Goal: Information Seeking & Learning: Learn about a topic

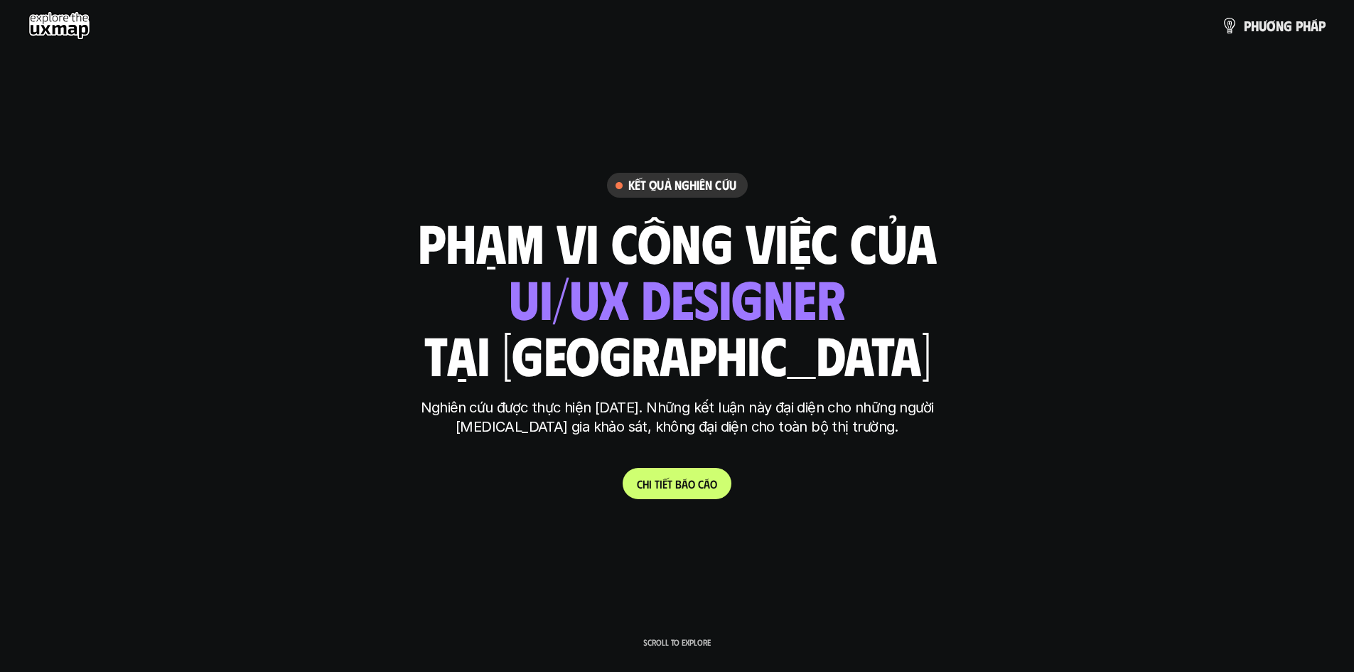
click at [705, 475] on link "C h i t i ế t b á o c á o" at bounding box center [677, 483] width 109 height 31
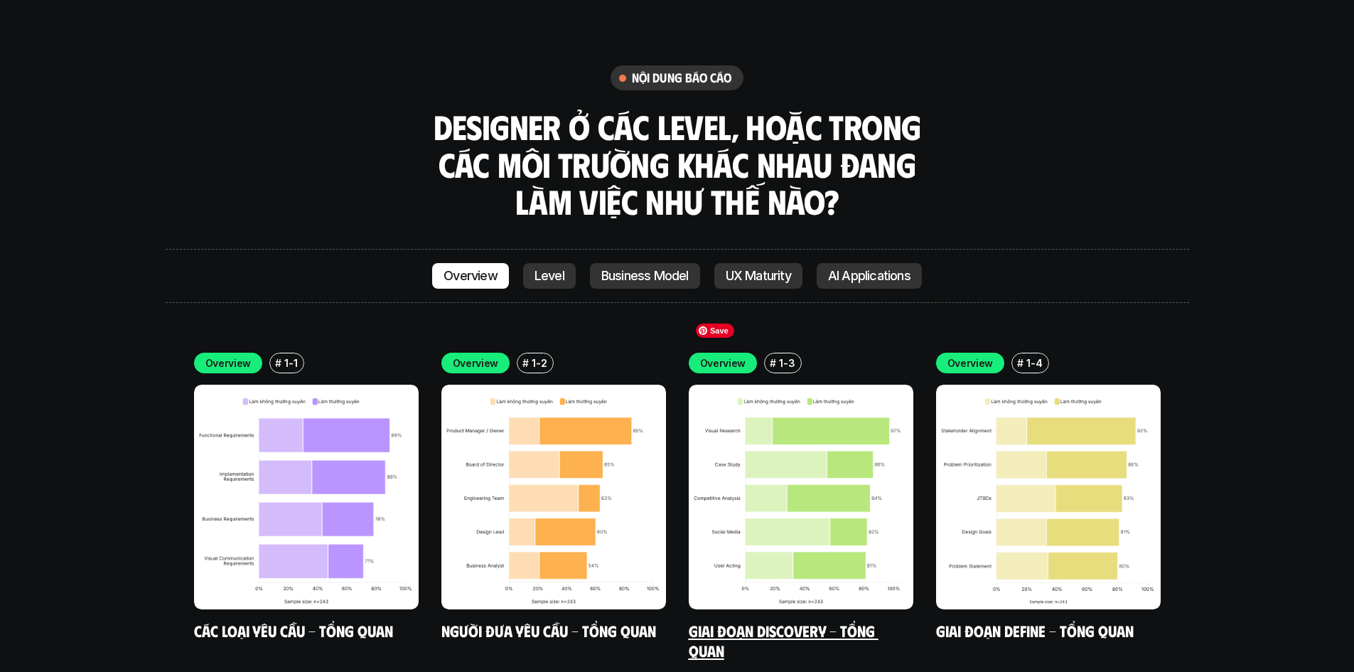
scroll to position [4044, 0]
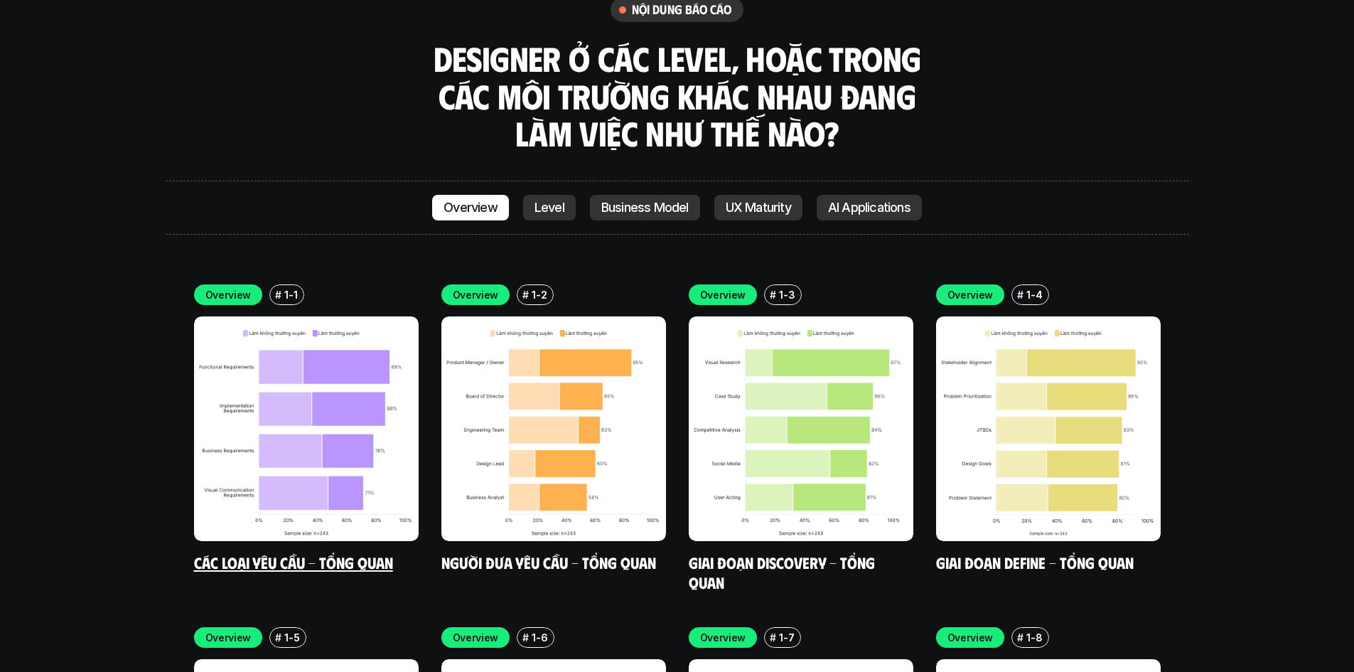
click at [374, 483] on div "Overview # 1-1 Các loại yêu cầu - Tổng quan" at bounding box center [306, 428] width 225 height 288
click at [365, 424] on img at bounding box center [306, 428] width 225 height 225
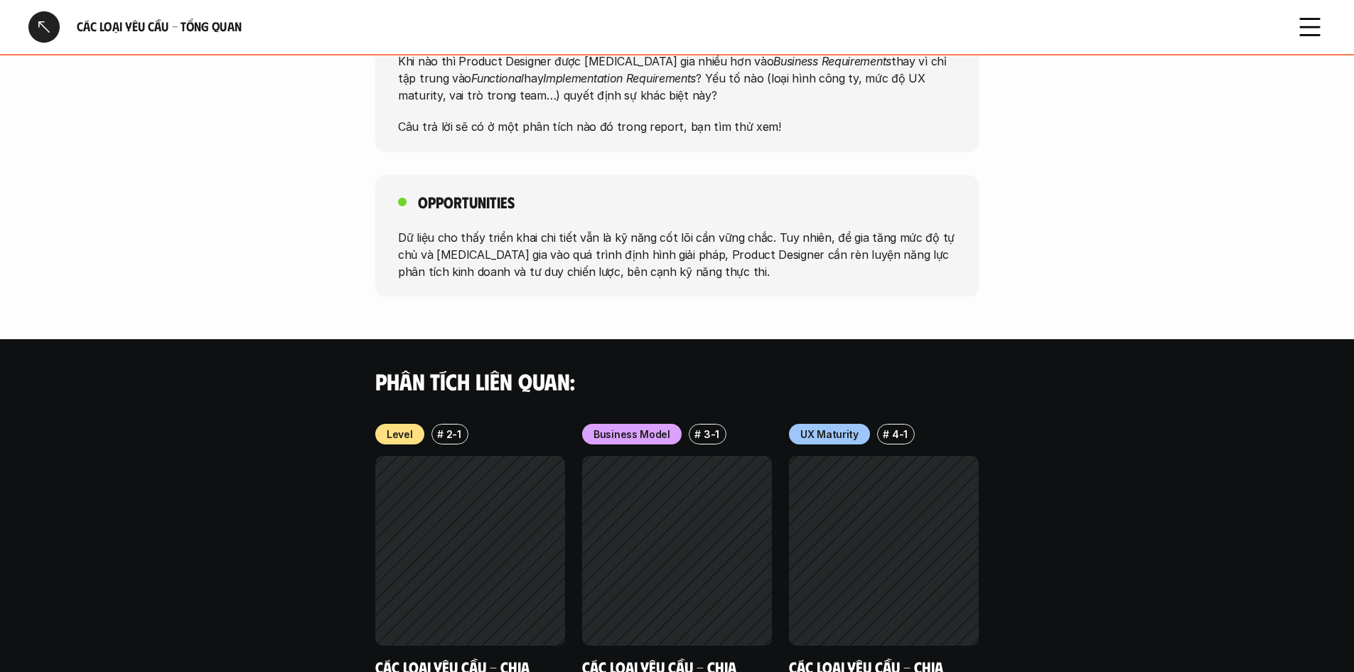
scroll to position [1170, 0]
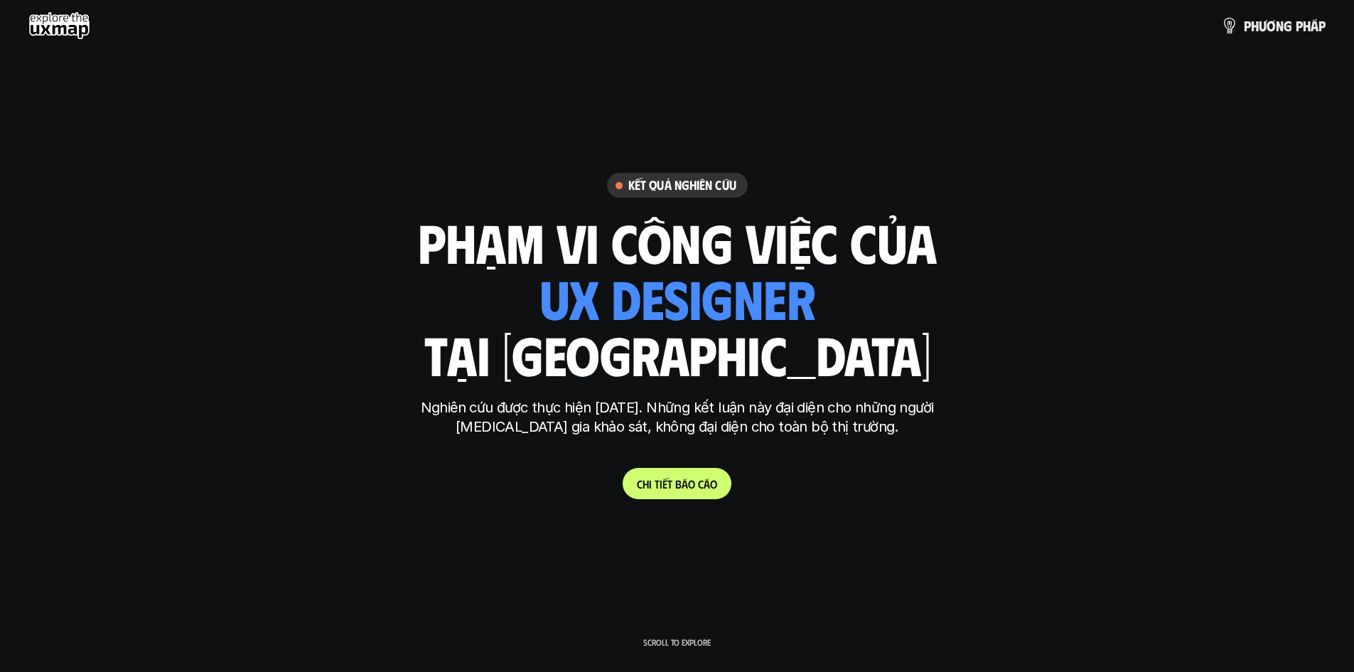
drag, startPoint x: 866, startPoint y: 502, endPoint x: 683, endPoint y: 646, distance: 233.3
click at [683, 646] on p "Scroll to explore" at bounding box center [677, 642] width 68 height 10
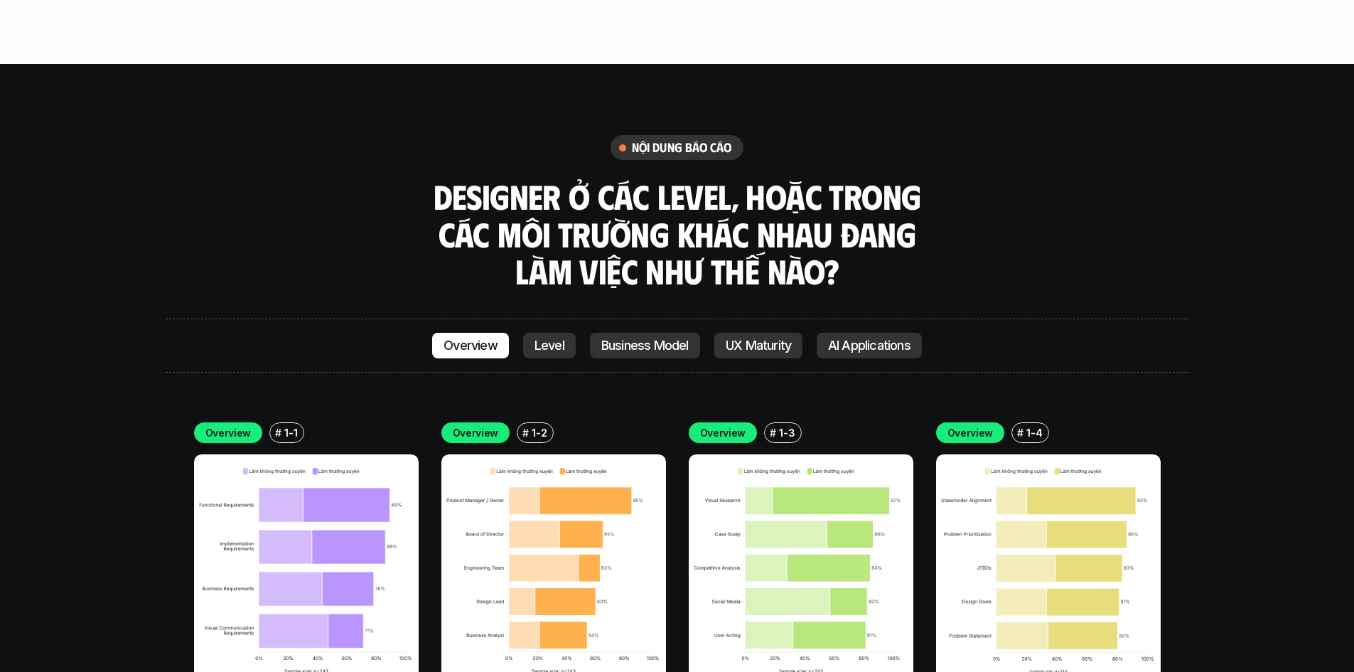
scroll to position [4051, 0]
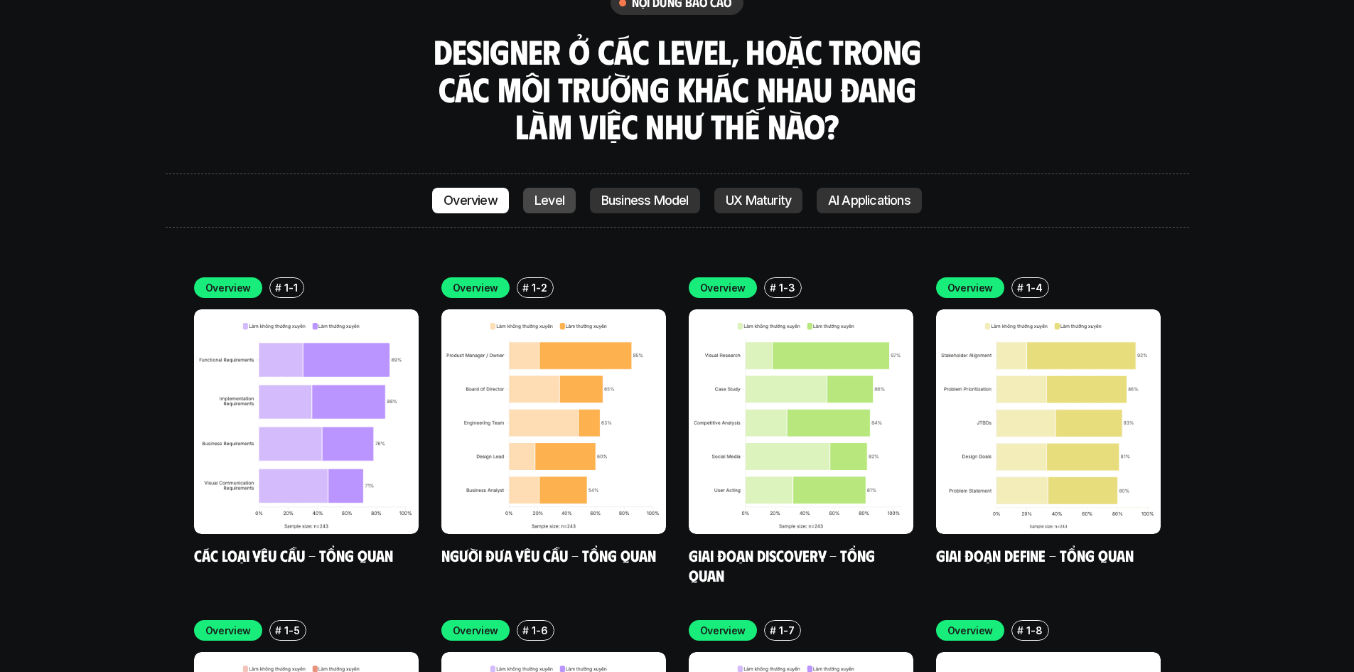
click at [547, 188] on link "Level" at bounding box center [549, 201] width 53 height 26
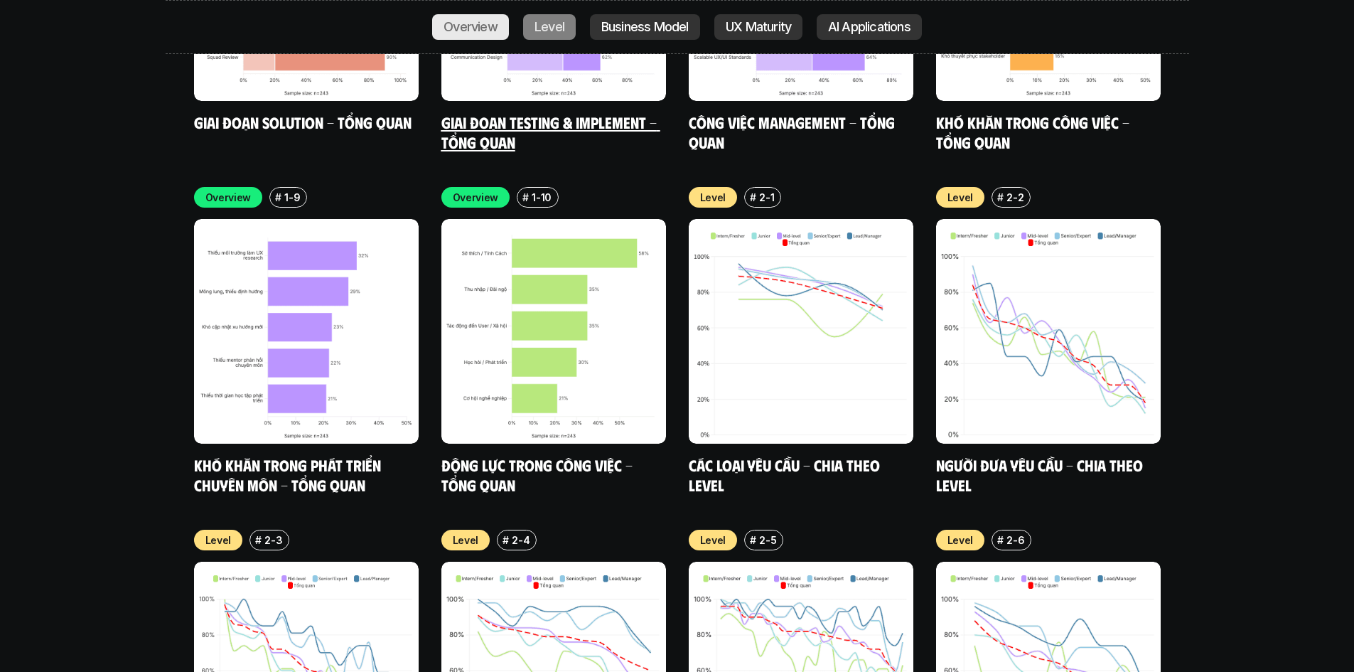
scroll to position [4882, 0]
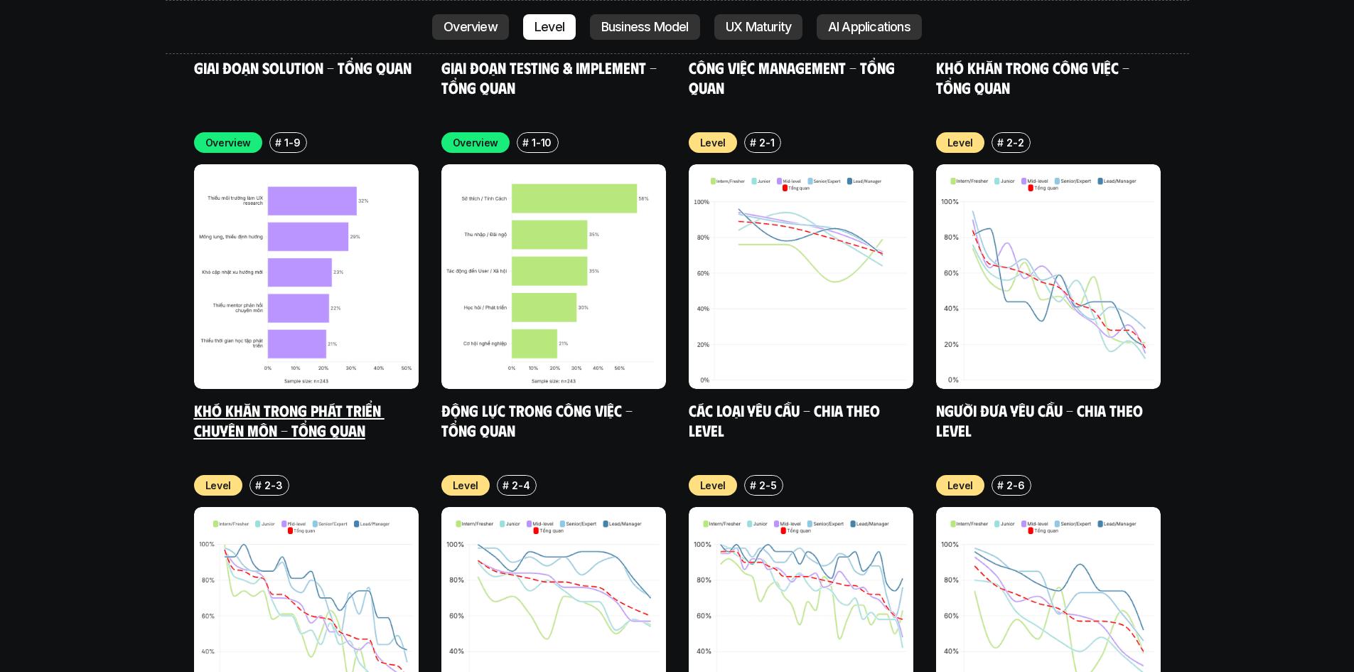
click at [296, 400] on link "Khó khăn trong phát triển chuyên môn - Tổng quan" at bounding box center [289, 419] width 190 height 39
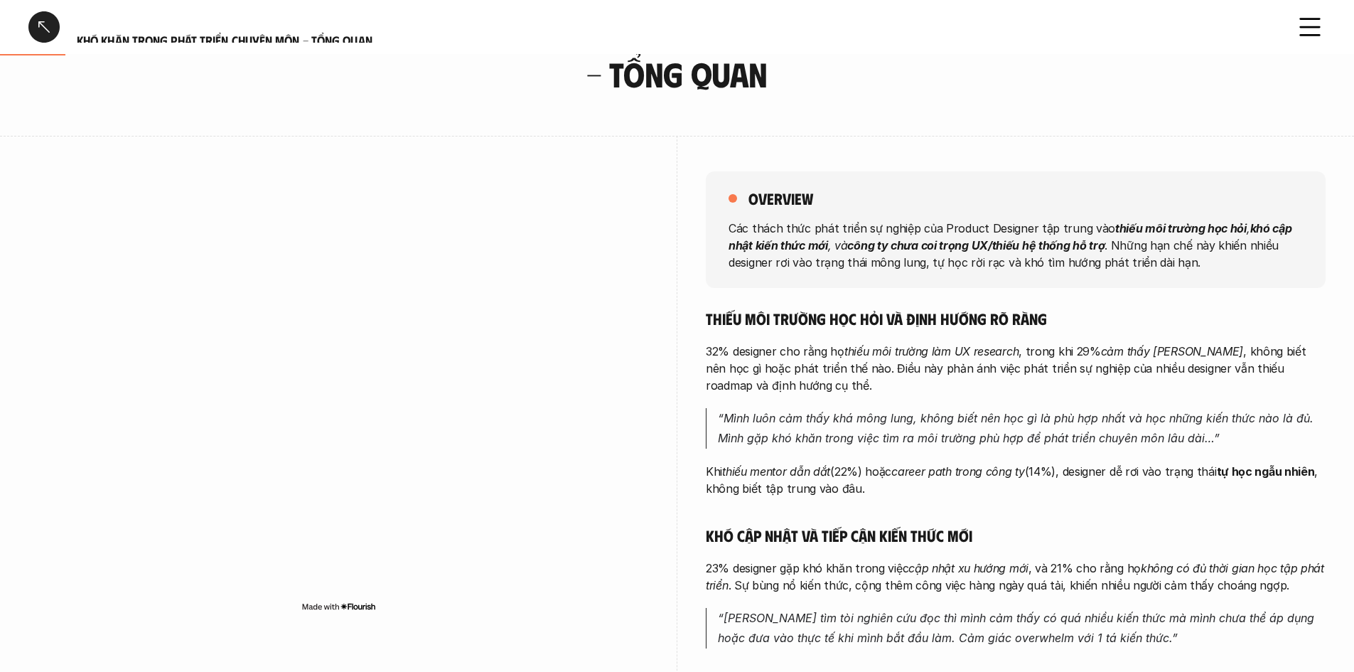
scroll to position [142, 0]
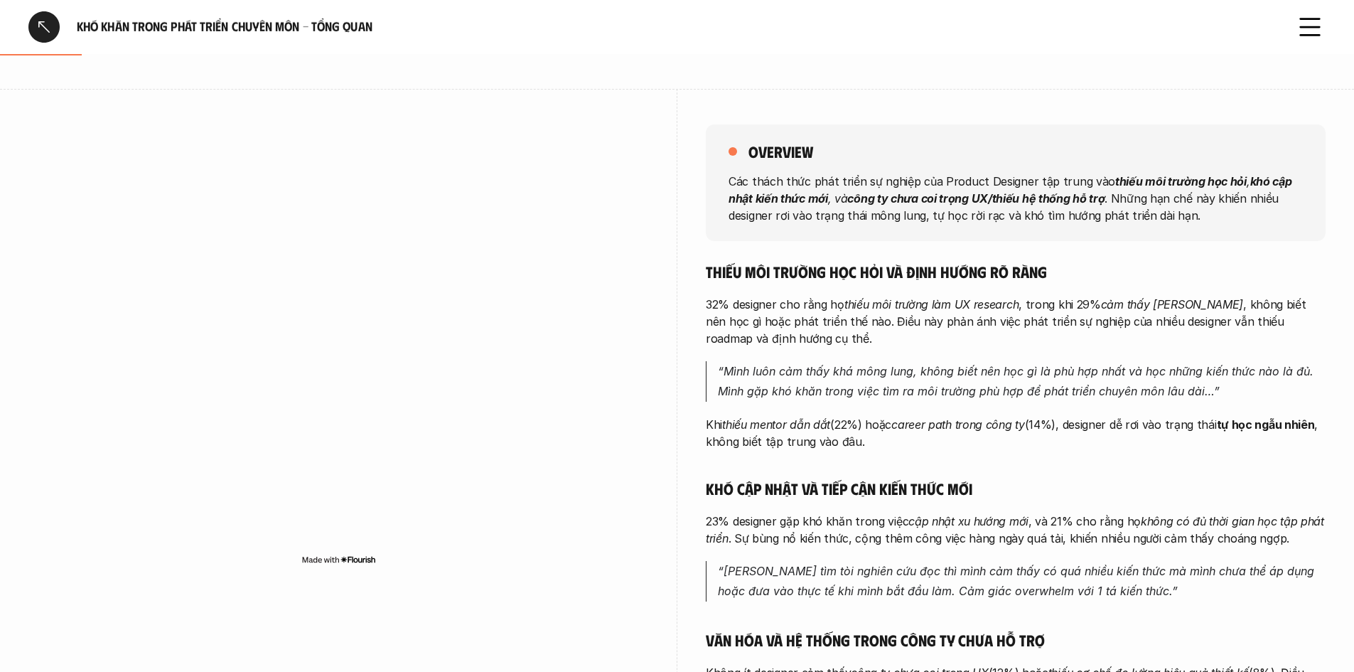
click at [43, 33] on div at bounding box center [43, 26] width 31 height 31
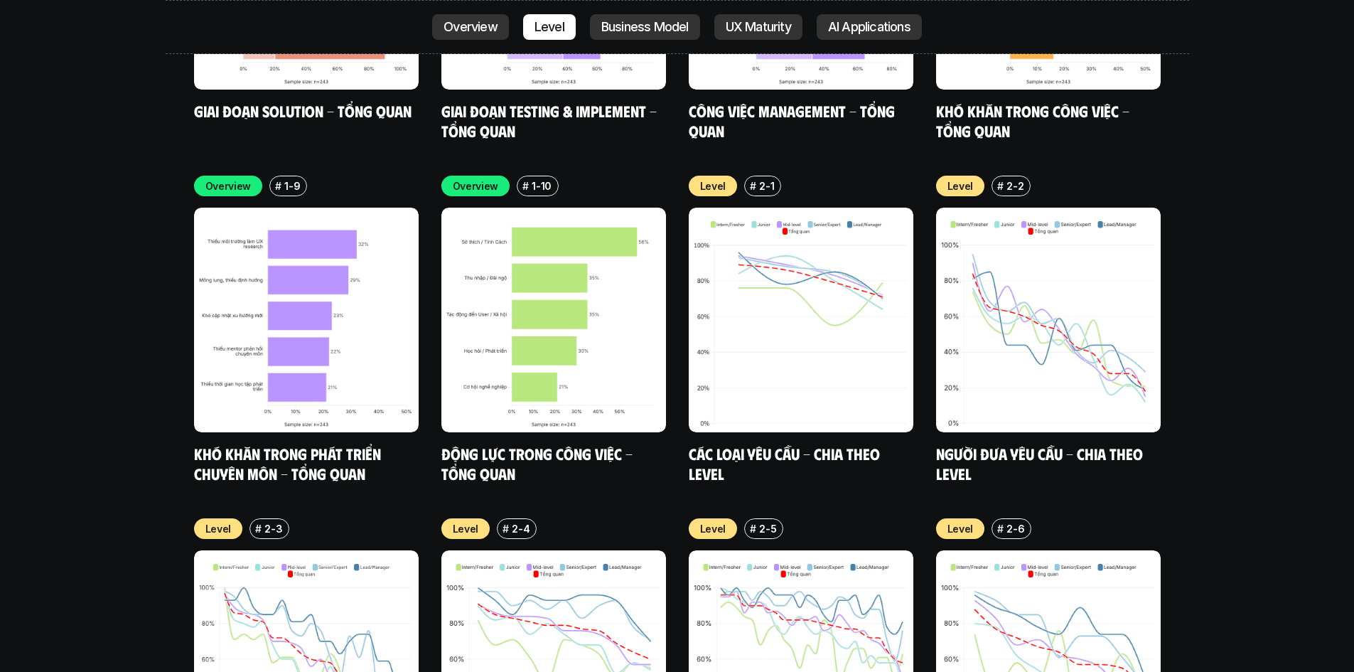
scroll to position [4893, 0]
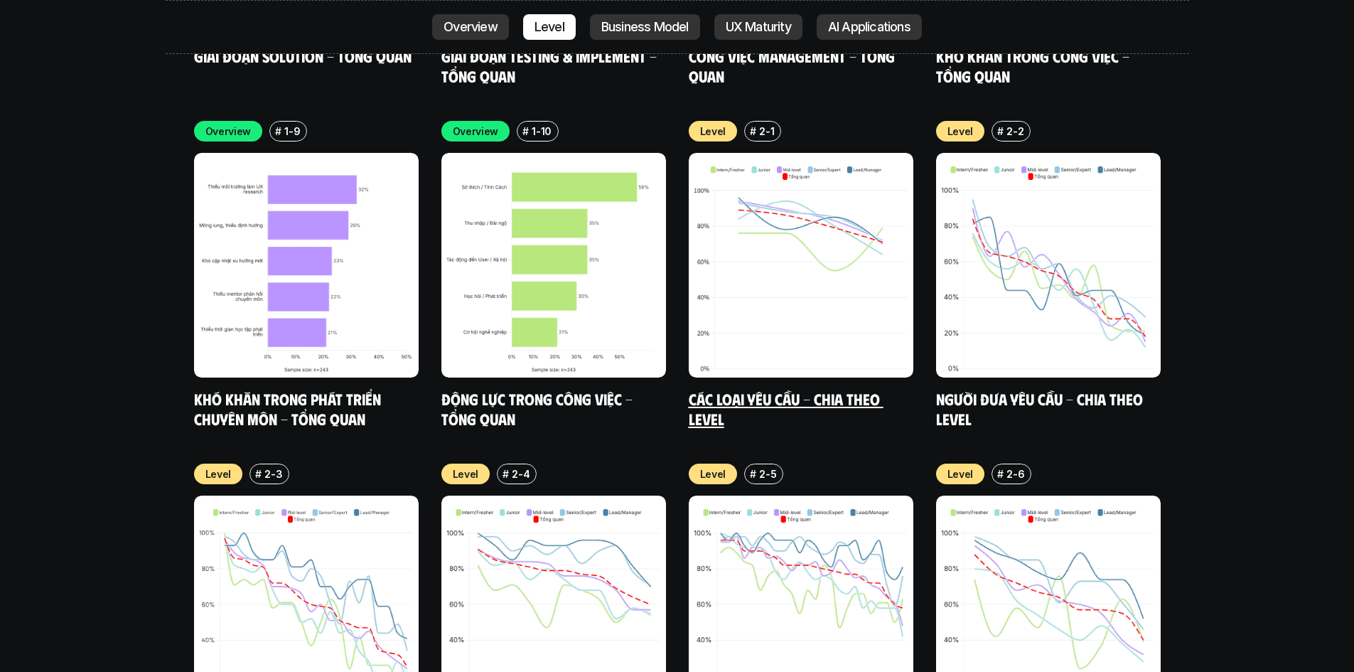
click at [848, 389] on link "Các loại yêu cầu - Chia theo level" at bounding box center [786, 408] width 195 height 39
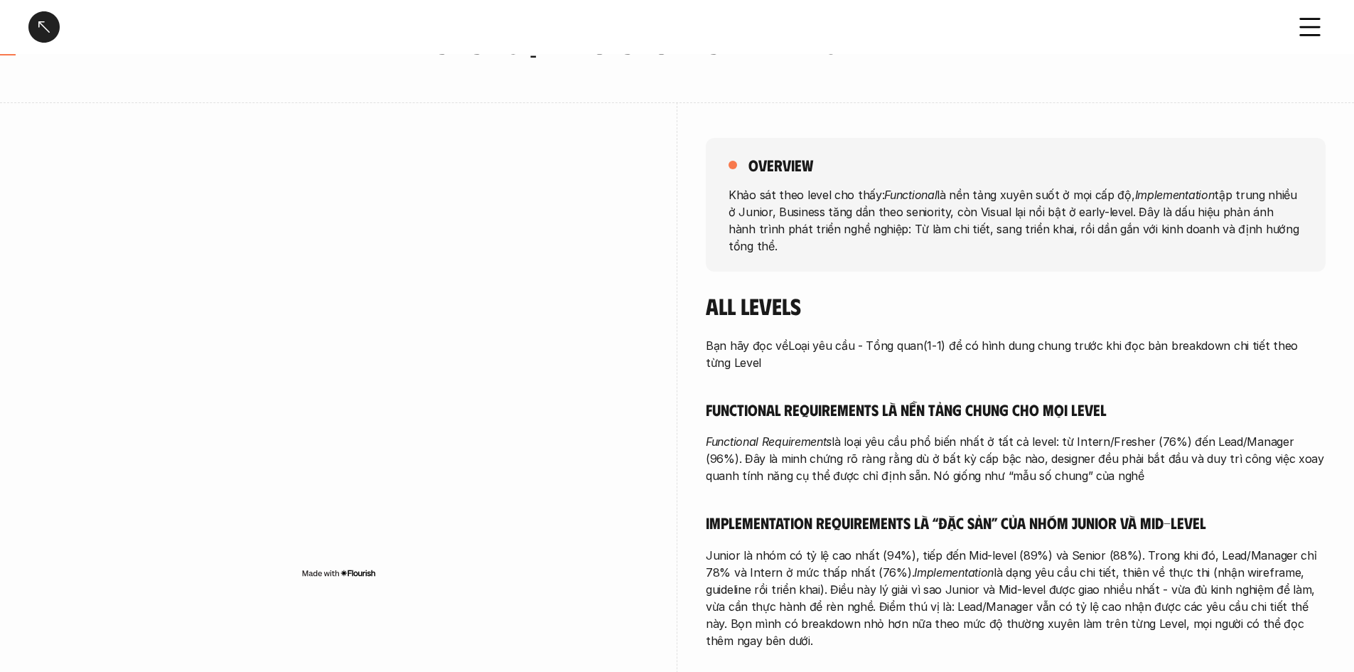
scroll to position [142, 0]
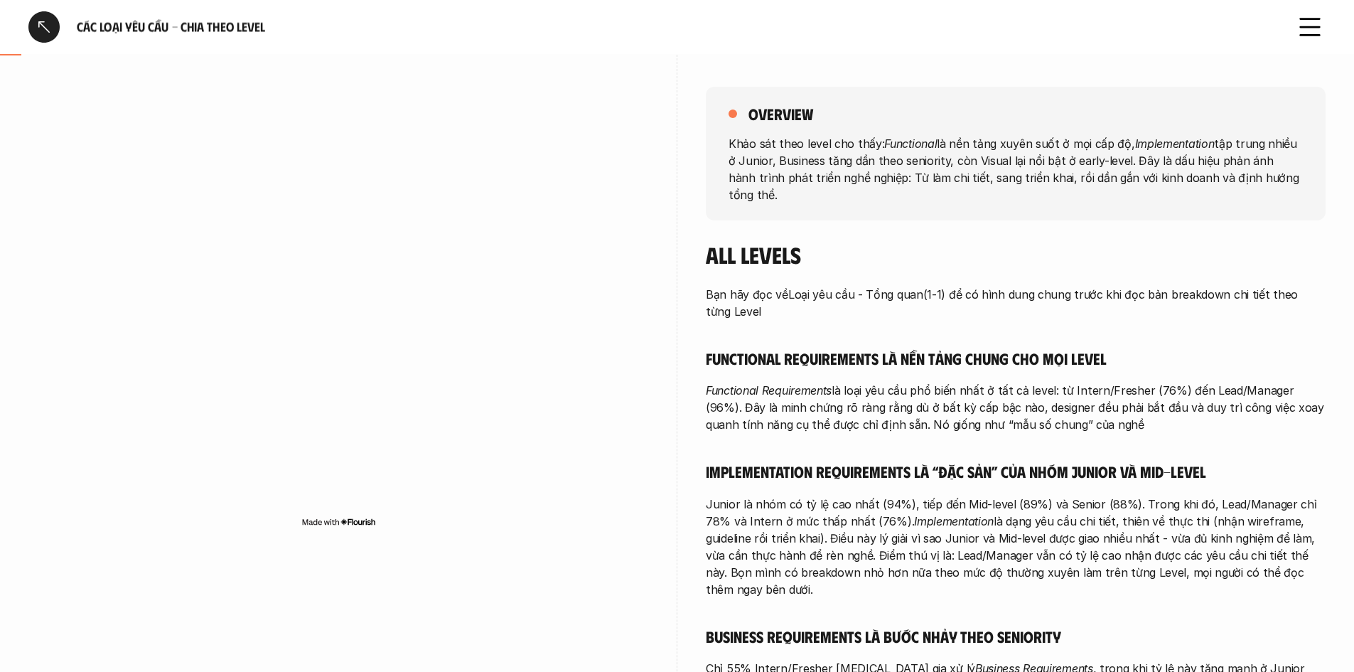
click at [44, 23] on div at bounding box center [43, 26] width 31 height 31
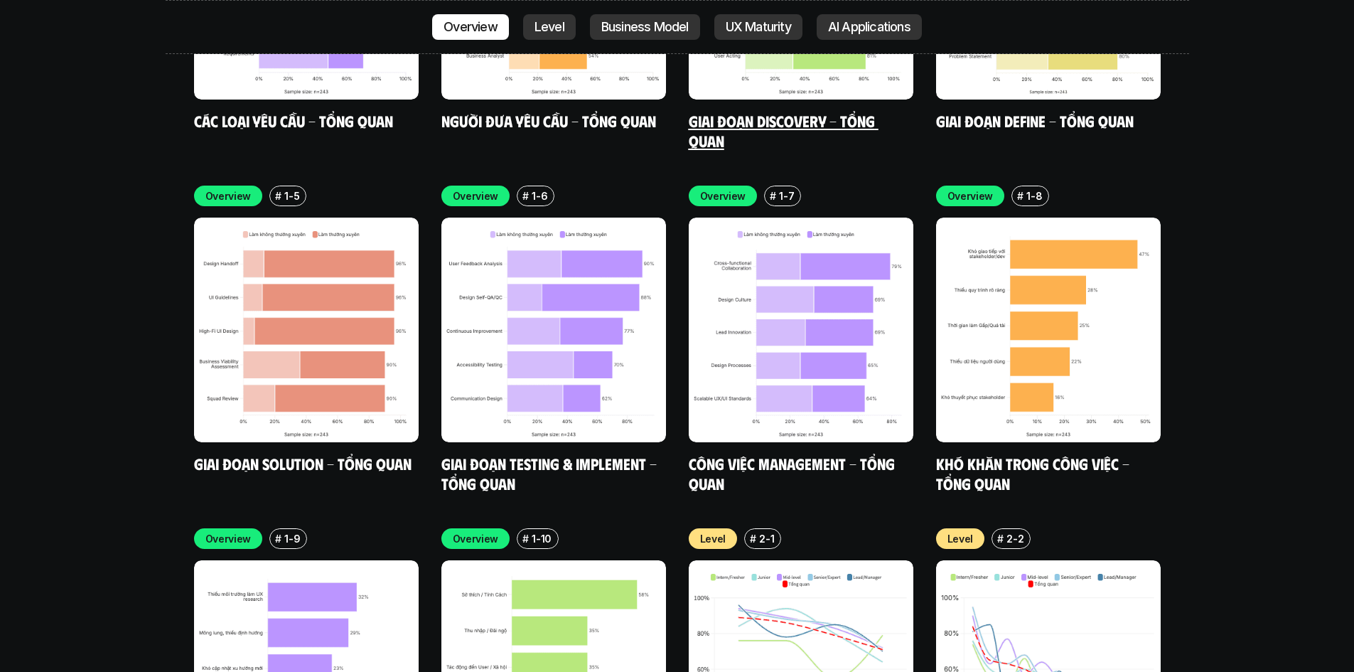
scroll to position [4538, 0]
